Goal: Task Accomplishment & Management: Use online tool/utility

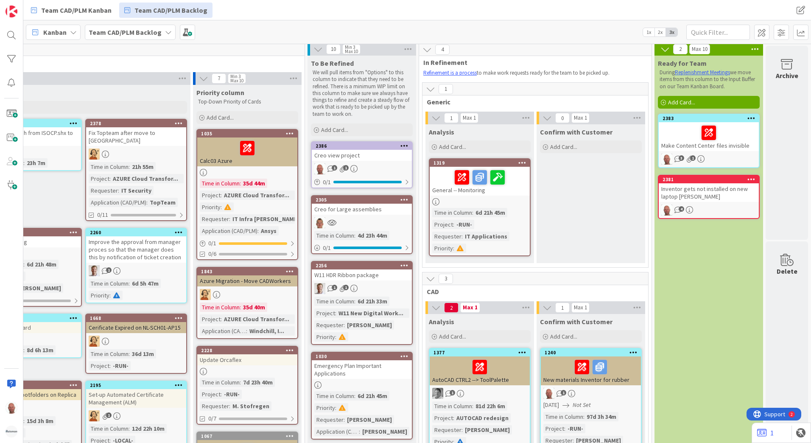
scroll to position [0, 171]
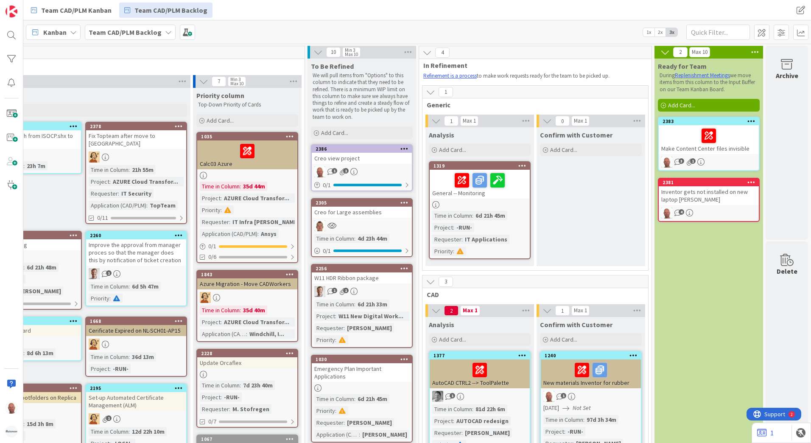
drag, startPoint x: 699, startPoint y: 238, endPoint x: 694, endPoint y: 229, distance: 10.8
drag, startPoint x: 701, startPoint y: 239, endPoint x: 689, endPoint y: 238, distance: 12.0
click at [748, 120] on icon at bounding box center [752, 121] width 8 height 6
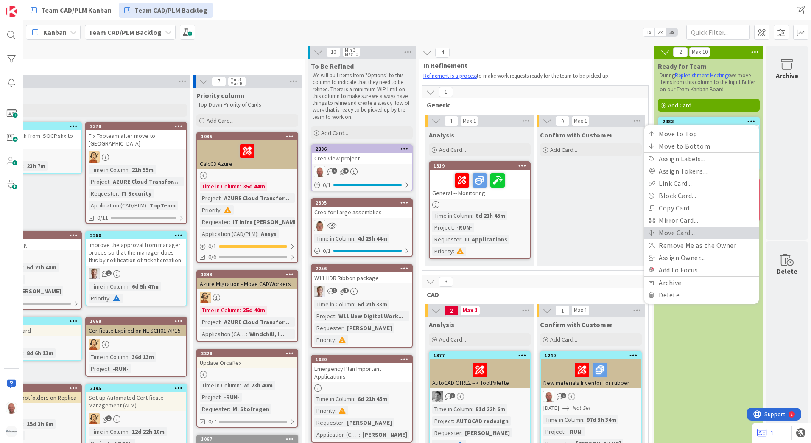
click at [684, 230] on link "Move Card..." at bounding box center [702, 233] width 115 height 12
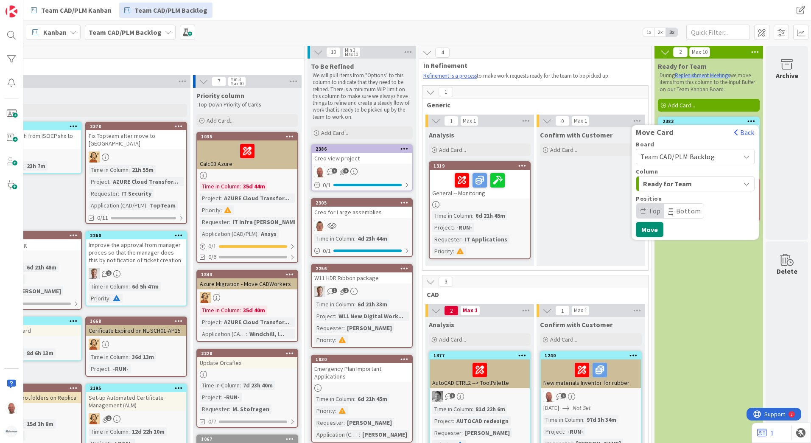
click at [701, 156] on span "Team CAD/PLM Backlog" at bounding box center [678, 156] width 74 height 8
click at [694, 196] on span "Team CAD/PLM Kanban" at bounding box center [701, 196] width 98 height 13
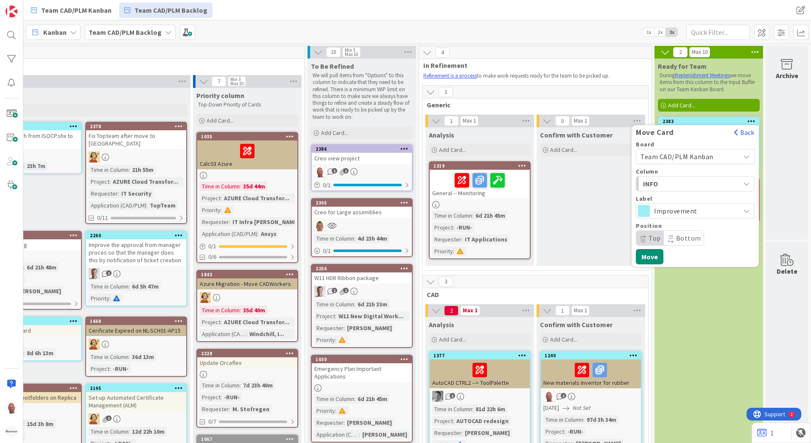
click at [706, 131] on div "Move Card" at bounding box center [681, 132] width 98 height 9
click at [743, 181] on icon "button" at bounding box center [746, 183] width 7 height 7
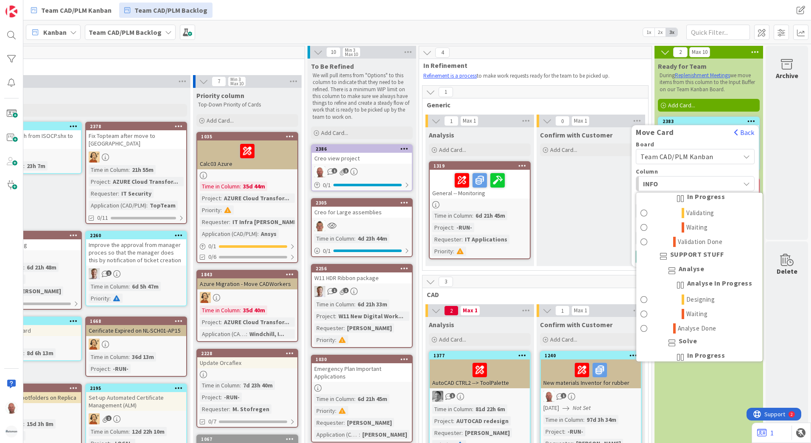
scroll to position [170, 0]
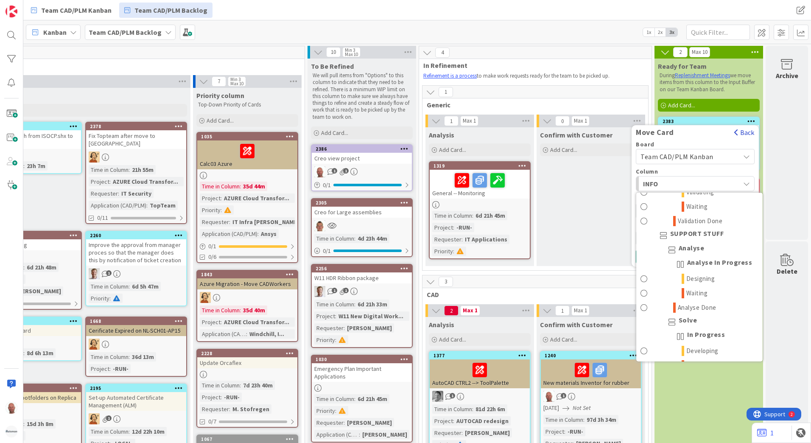
click at [737, 132] on button "Back" at bounding box center [744, 132] width 21 height 9
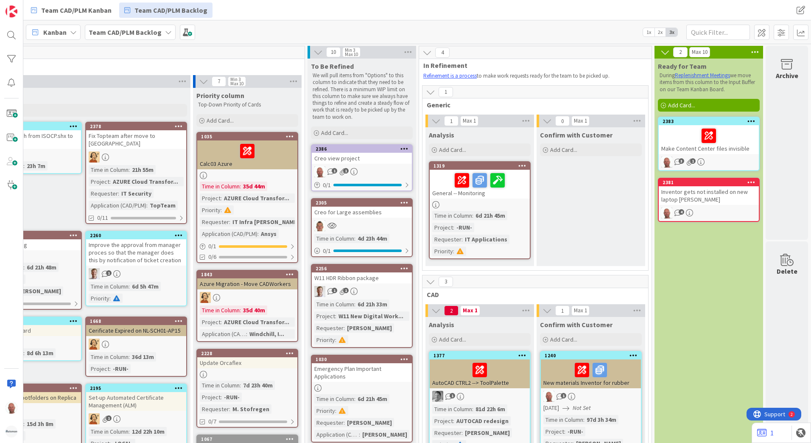
click at [748, 120] on icon at bounding box center [752, 121] width 8 height 6
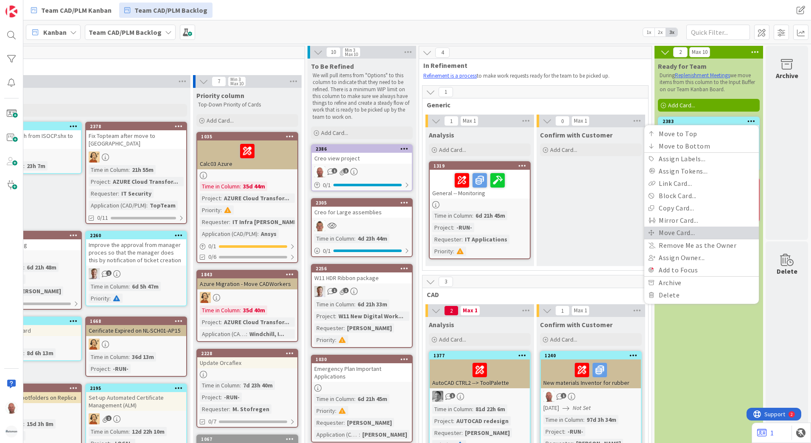
click at [681, 231] on link "Move Card..." at bounding box center [702, 233] width 115 height 12
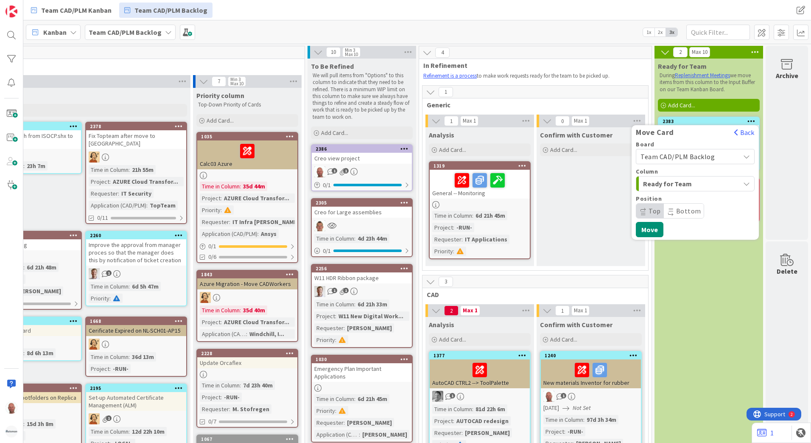
click at [712, 158] on span "Team CAD/PLM Backlog" at bounding box center [688, 157] width 95 height 12
click at [700, 193] on span "Team CAD/PLM Kanban" at bounding box center [701, 196] width 98 height 13
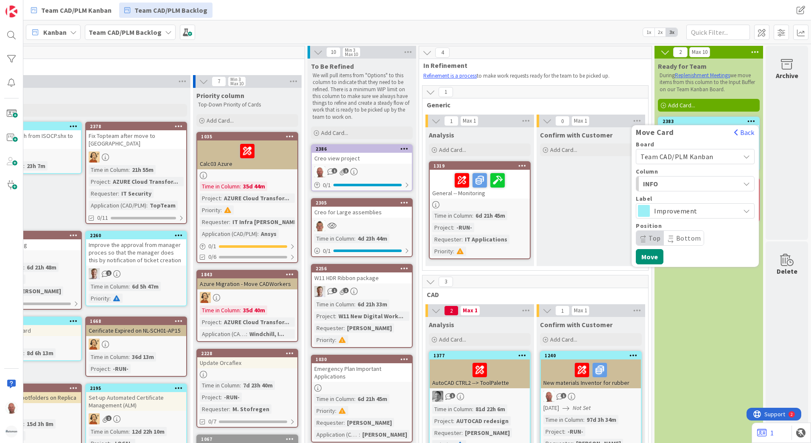
click at [724, 182] on div "INFO" at bounding box center [690, 184] width 99 height 14
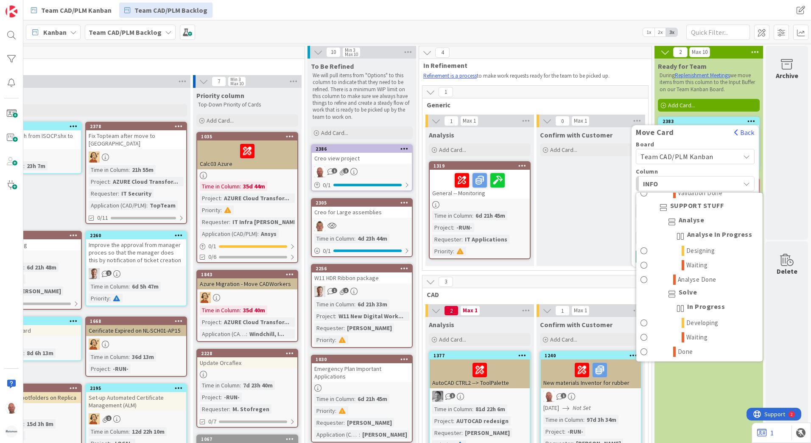
scroll to position [212, 0]
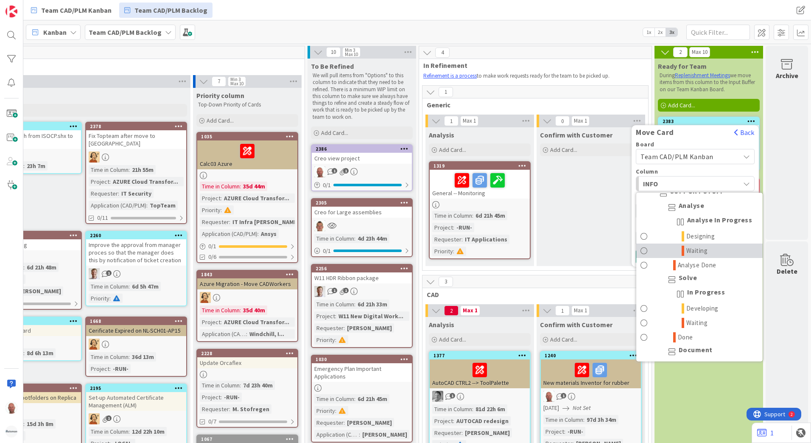
click at [694, 251] on span "Waiting" at bounding box center [698, 251] width 22 height 10
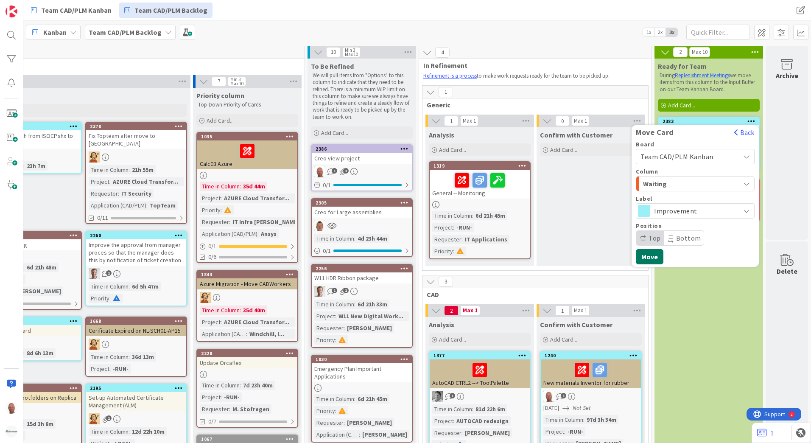
click at [644, 255] on button "Move" at bounding box center [650, 256] width 28 height 15
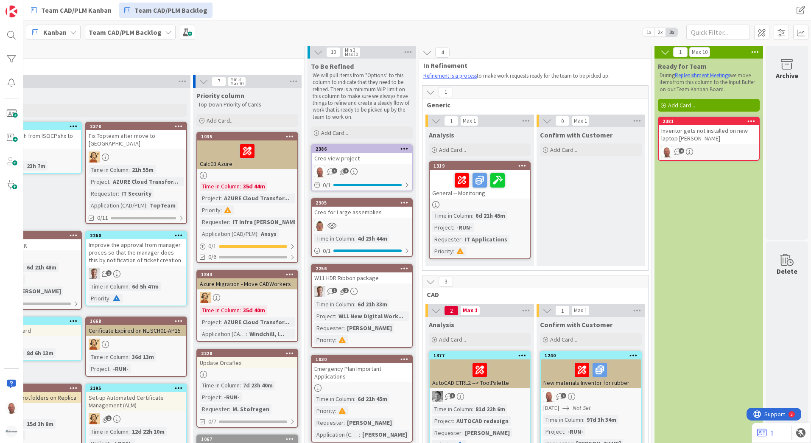
click at [748, 120] on icon at bounding box center [752, 121] width 8 height 6
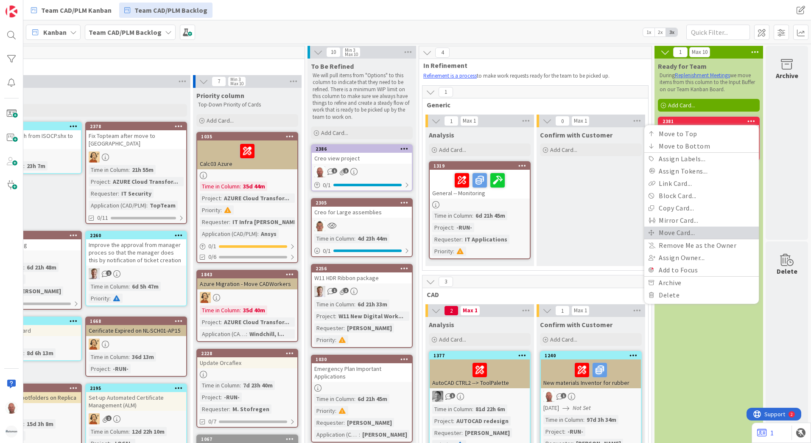
click at [688, 232] on link "Move Card..." at bounding box center [702, 233] width 115 height 12
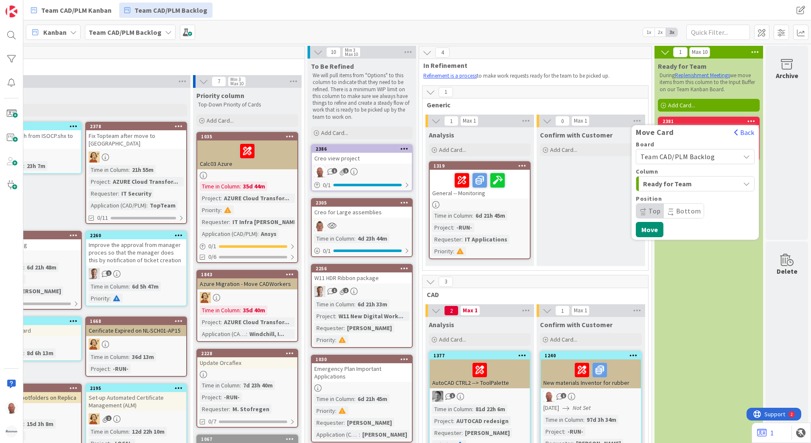
click at [682, 156] on span "Team CAD/PLM Backlog" at bounding box center [678, 156] width 74 height 8
click at [681, 197] on span "Team CAD/PLM Kanban" at bounding box center [701, 196] width 98 height 13
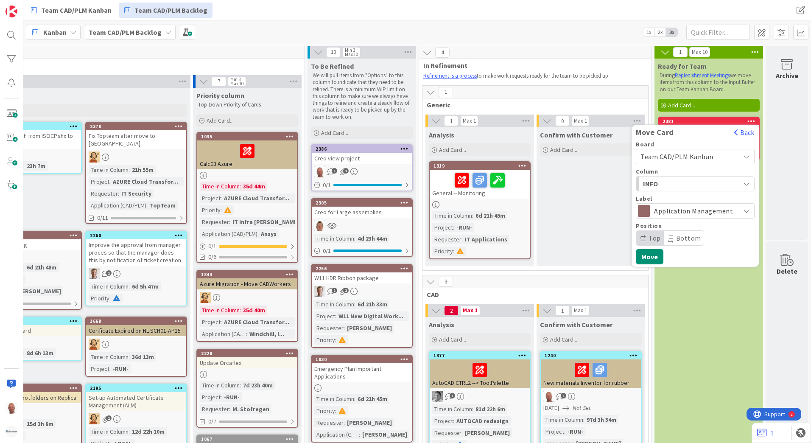
click at [703, 211] on span "Application Management" at bounding box center [694, 211] width 81 height 12
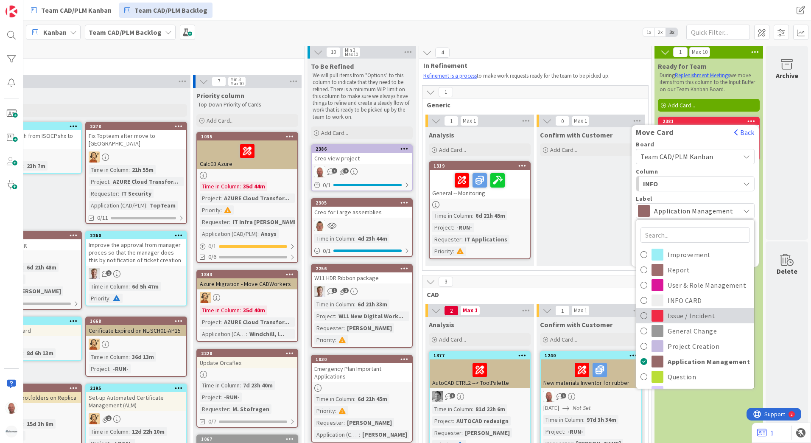
click at [698, 313] on span "Issue / Incident" at bounding box center [709, 315] width 82 height 13
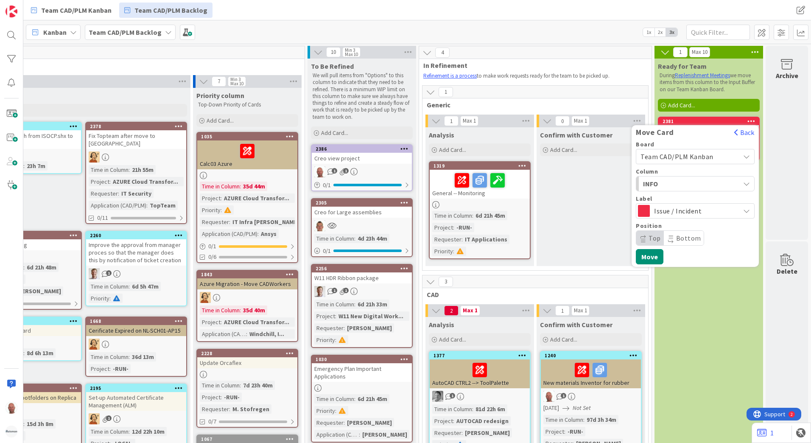
click at [713, 179] on div "INFO" at bounding box center [690, 184] width 99 height 14
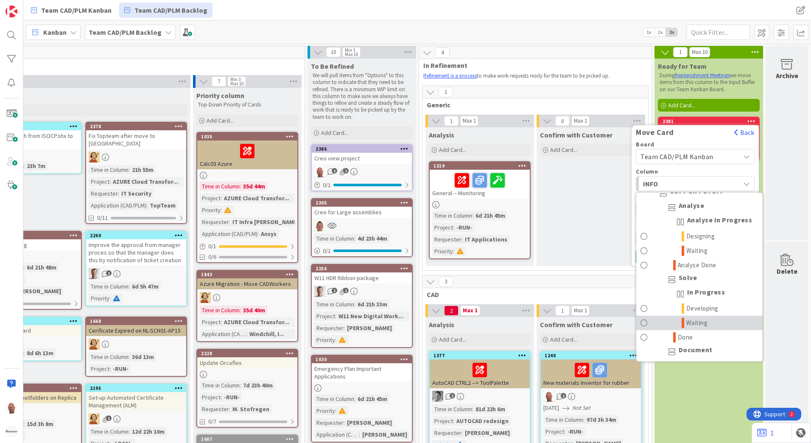
click at [695, 321] on span "Waiting" at bounding box center [698, 323] width 22 height 10
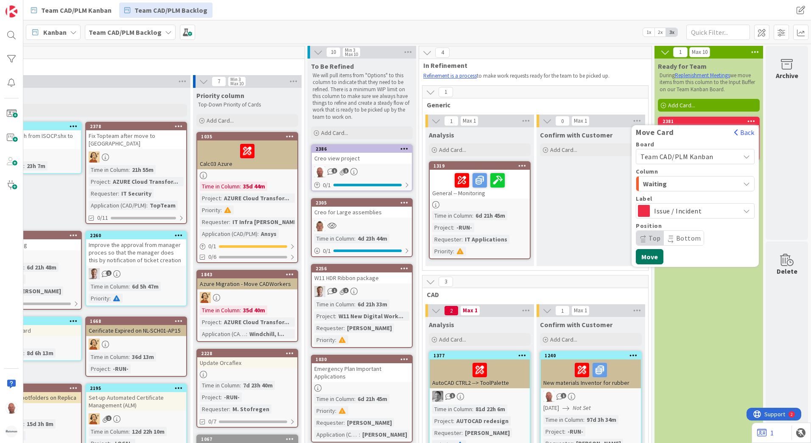
click at [647, 257] on button "Move" at bounding box center [650, 256] width 28 height 15
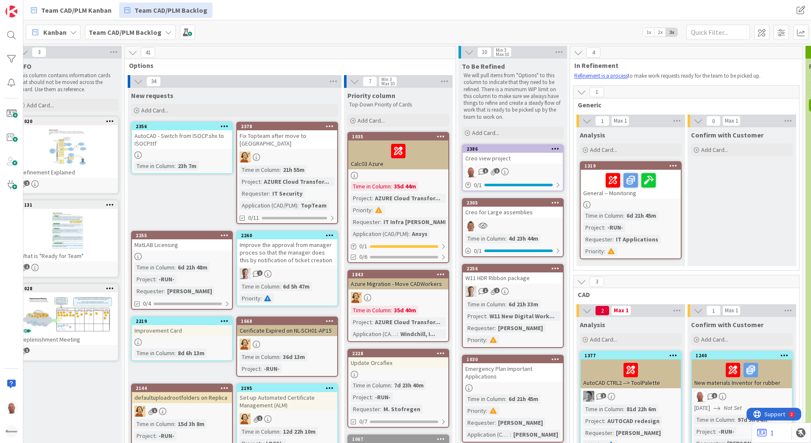
scroll to position [0, 0]
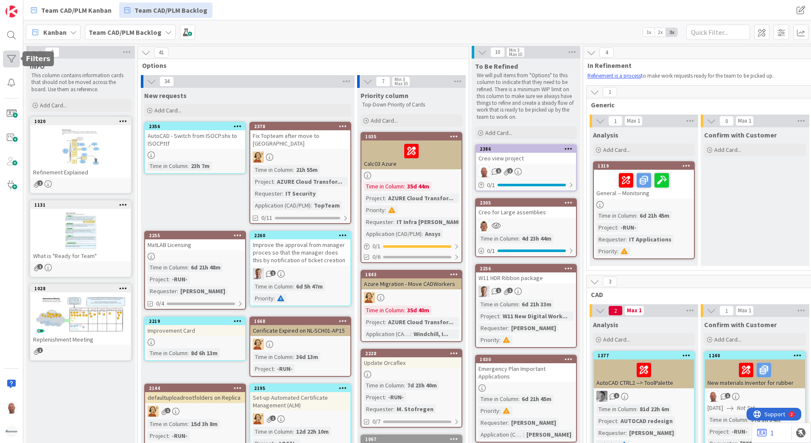
click at [15, 55] on div at bounding box center [11, 58] width 17 height 17
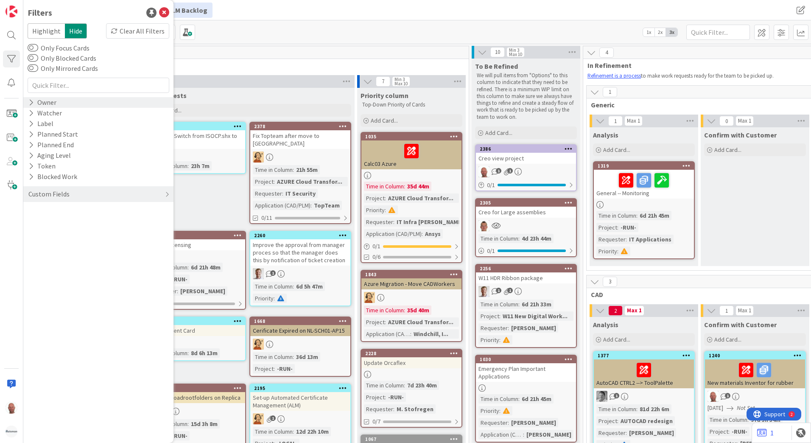
click at [66, 103] on div "Owner" at bounding box center [98, 102] width 150 height 11
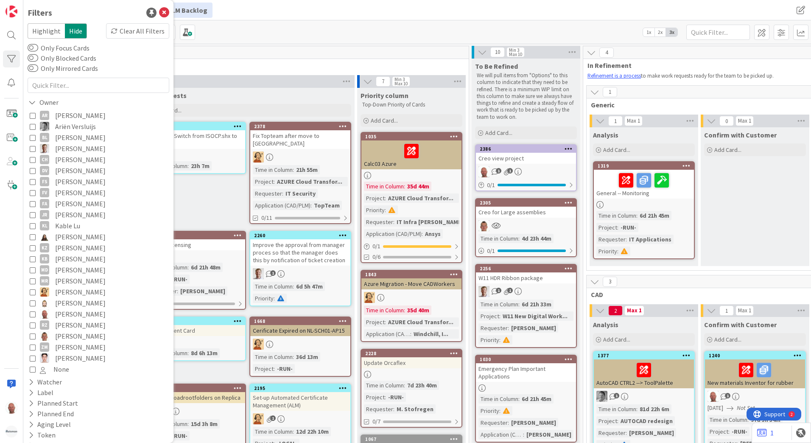
click at [34, 313] on icon at bounding box center [33, 314] width 6 height 6
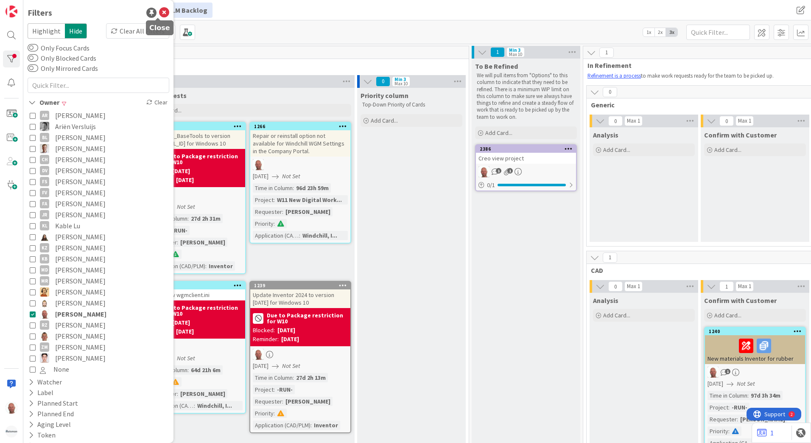
click at [159, 10] on icon at bounding box center [164, 13] width 10 height 10
